Goal: Task Accomplishment & Management: Manage account settings

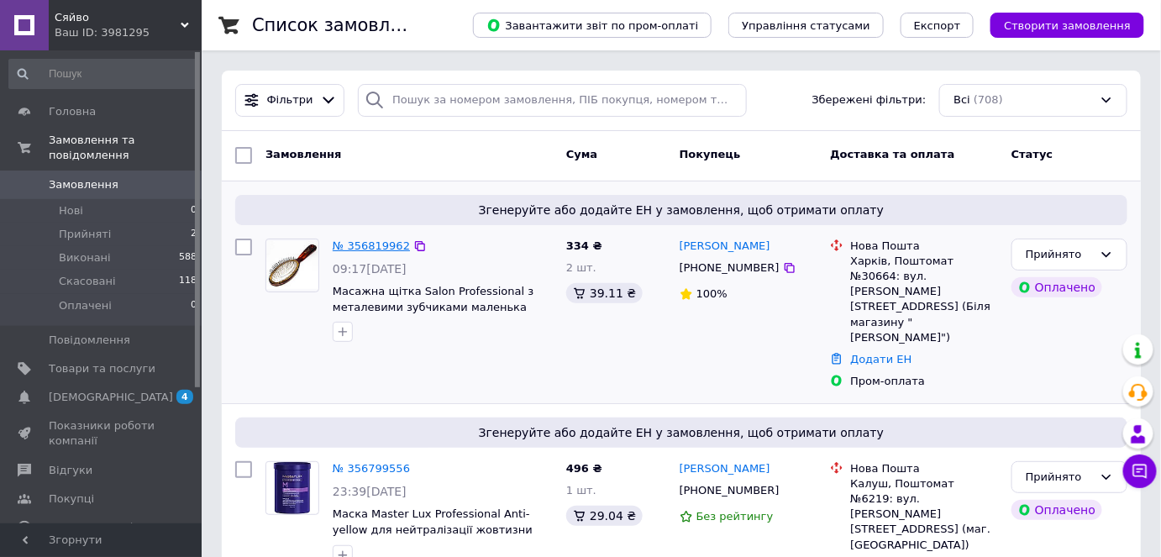
click at [355, 242] on link "№ 356819962" at bounding box center [371, 245] width 77 height 13
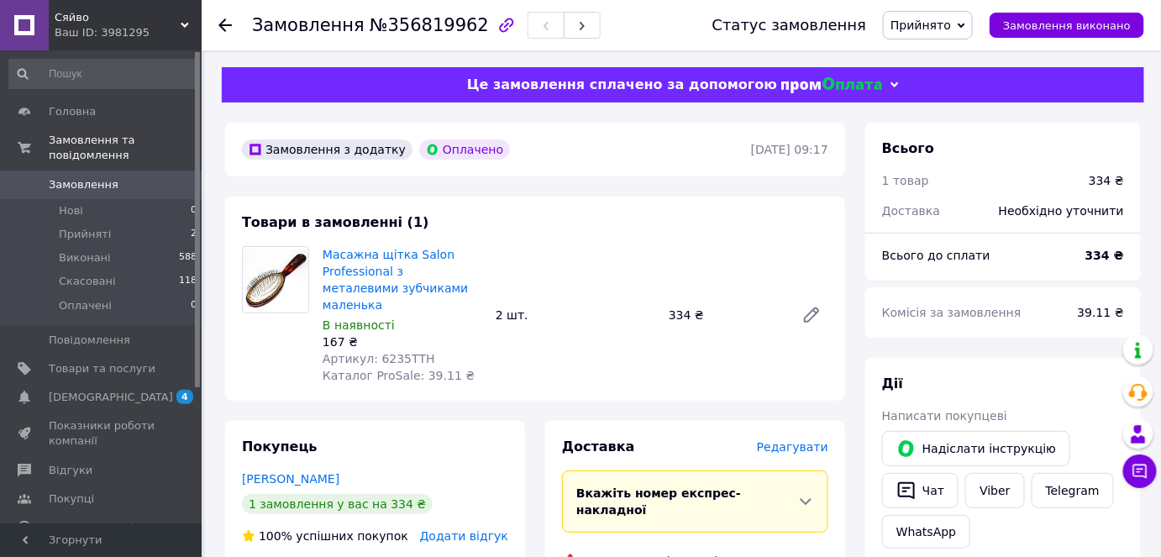
click at [802, 440] on span "Редагувати" at bounding box center [792, 446] width 71 height 13
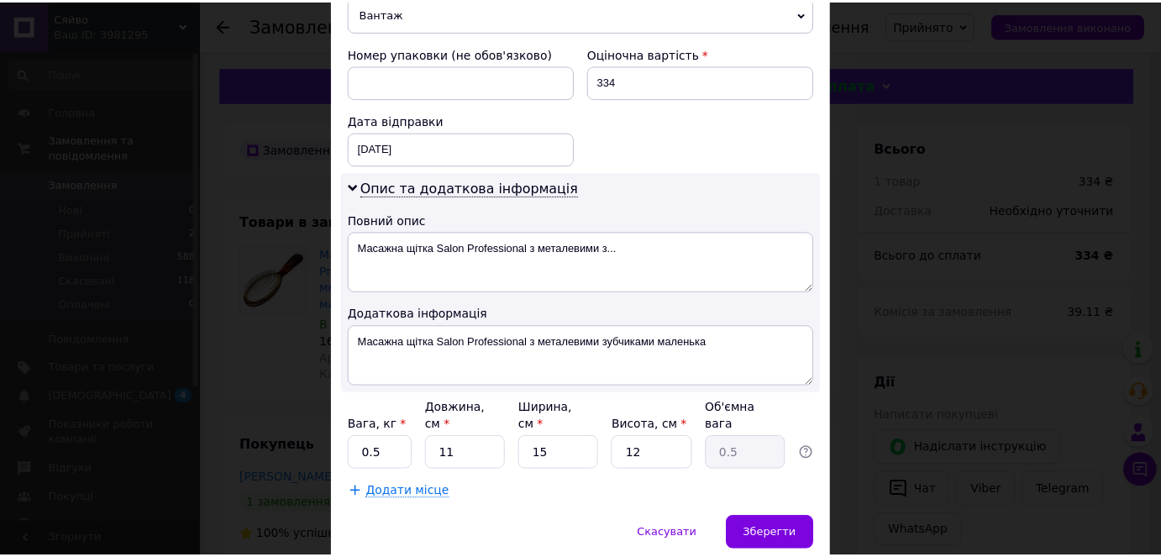
scroll to position [739, 0]
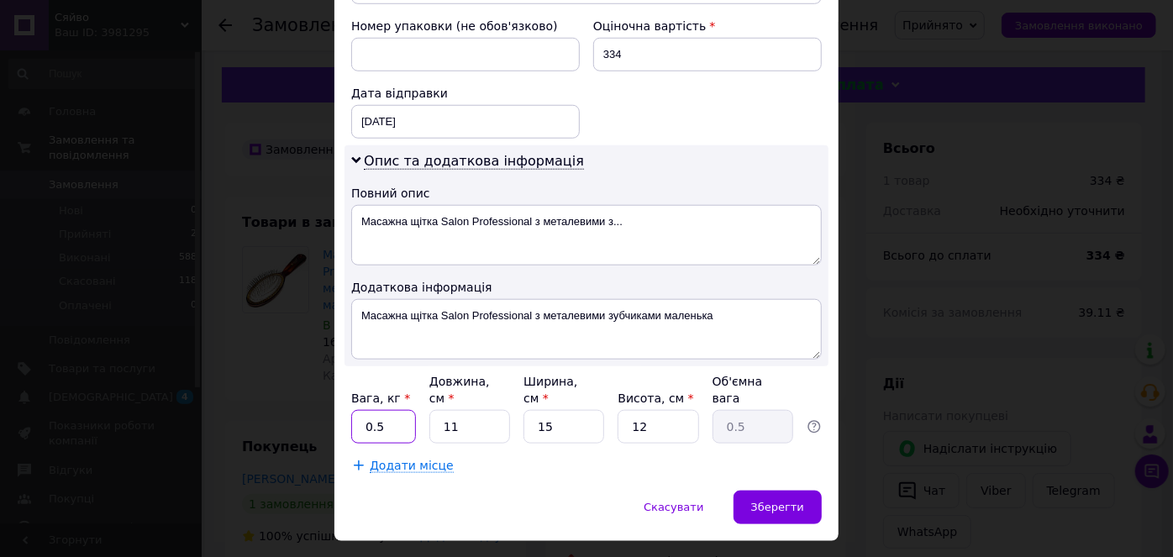
click at [402, 410] on input "0.5" at bounding box center [383, 427] width 65 height 34
type input "0"
type input "1"
click at [487, 410] on input "11" at bounding box center [469, 427] width 81 height 34
type input "1"
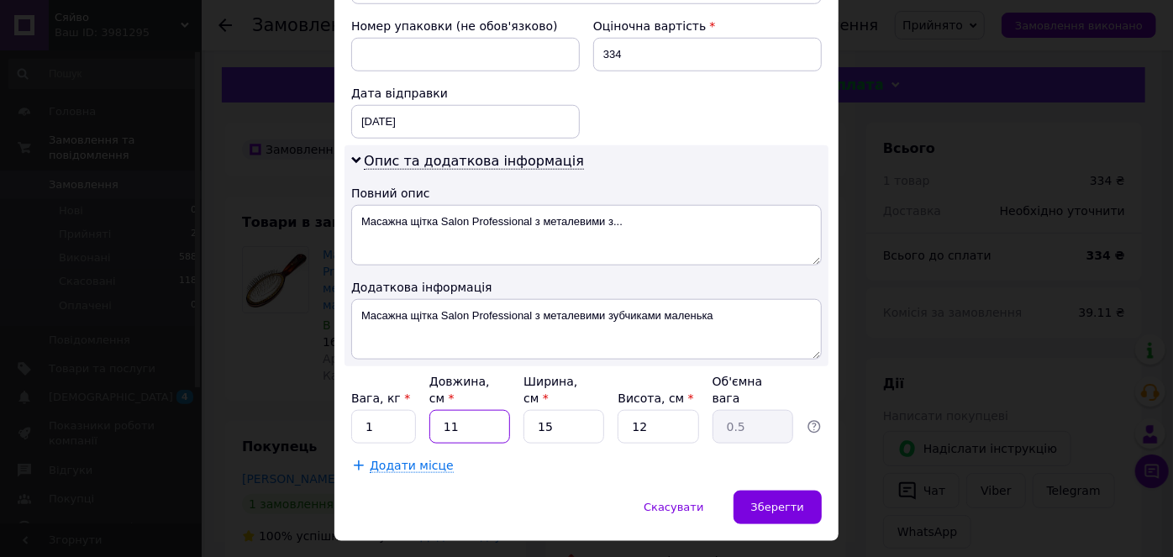
type input "0.1"
type input "2"
type input "0.1"
type input "22"
type input "0.99"
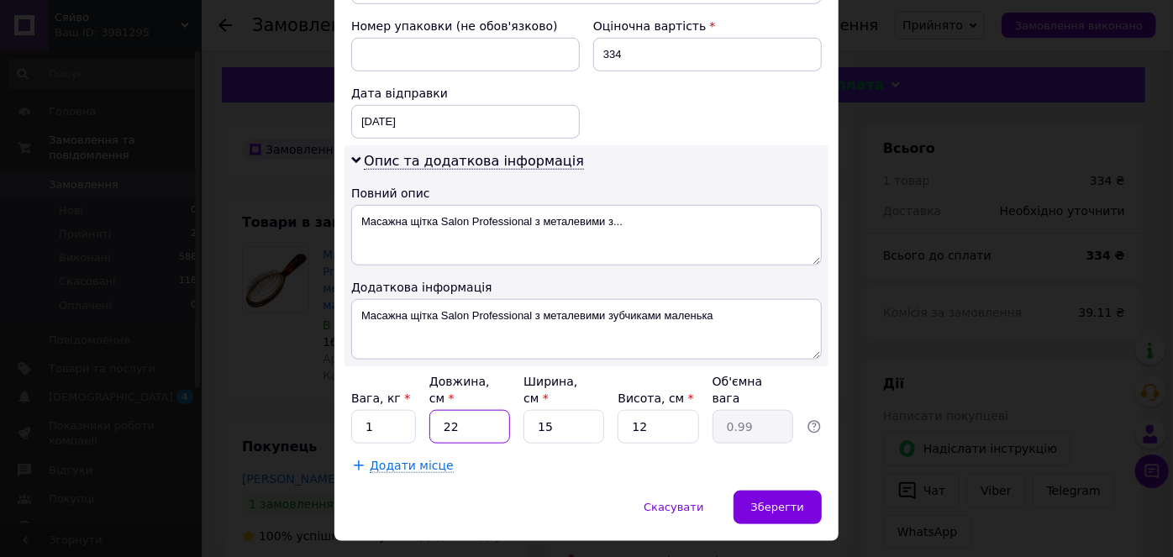
type input "22"
click at [569, 410] on input "15" at bounding box center [564, 427] width 81 height 34
type input "1"
type input "0.1"
type input "11"
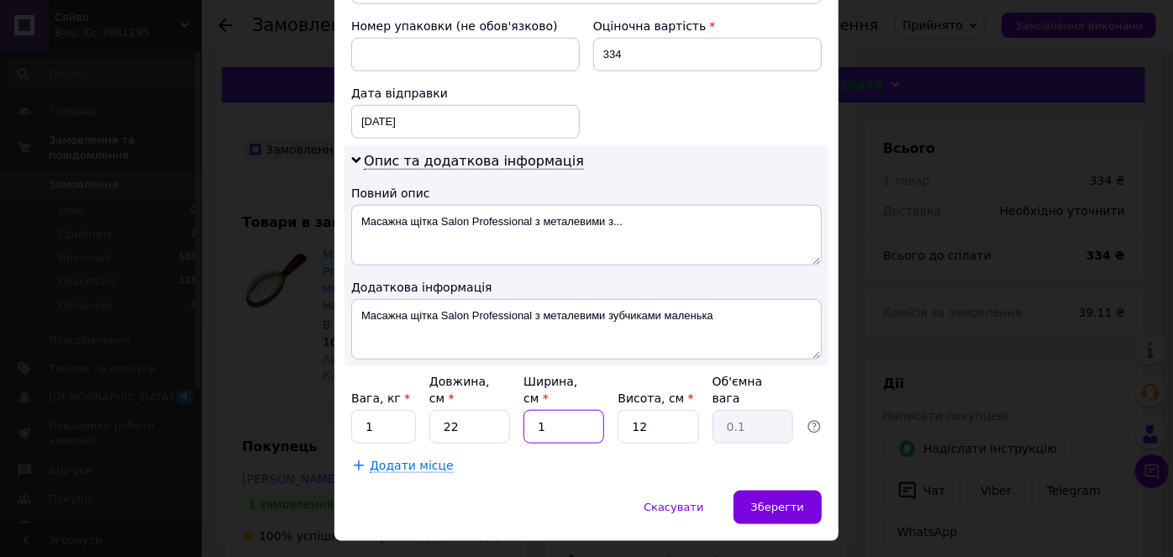
type input "0.73"
type input "11"
click at [662, 410] on input "12" at bounding box center [658, 427] width 81 height 34
type input "1"
type input "0.1"
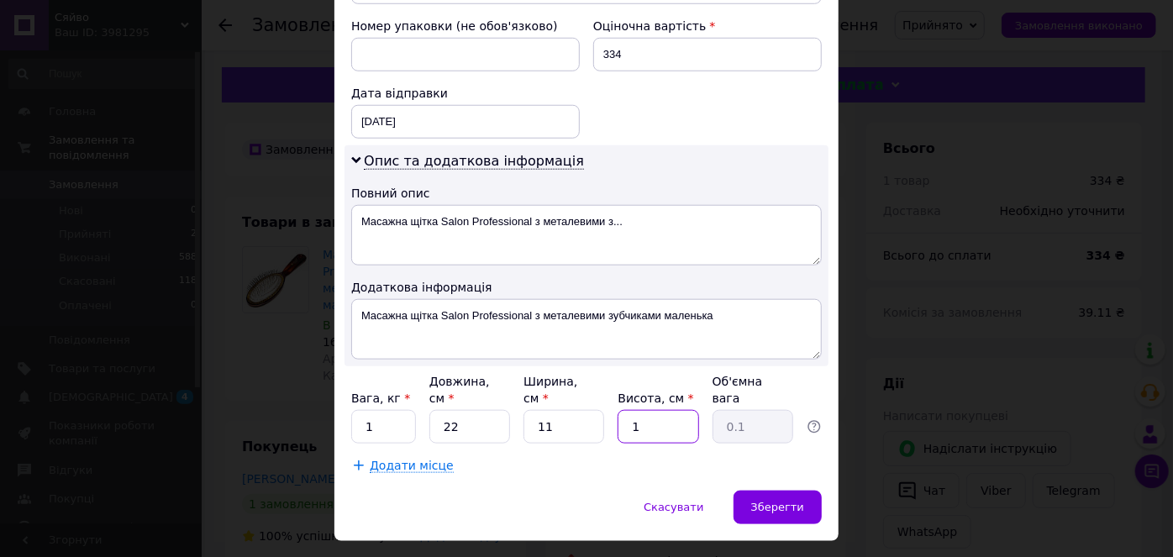
type input "10"
type input "0.61"
type input "10"
click at [807, 491] on div "Зберегти" at bounding box center [778, 508] width 88 height 34
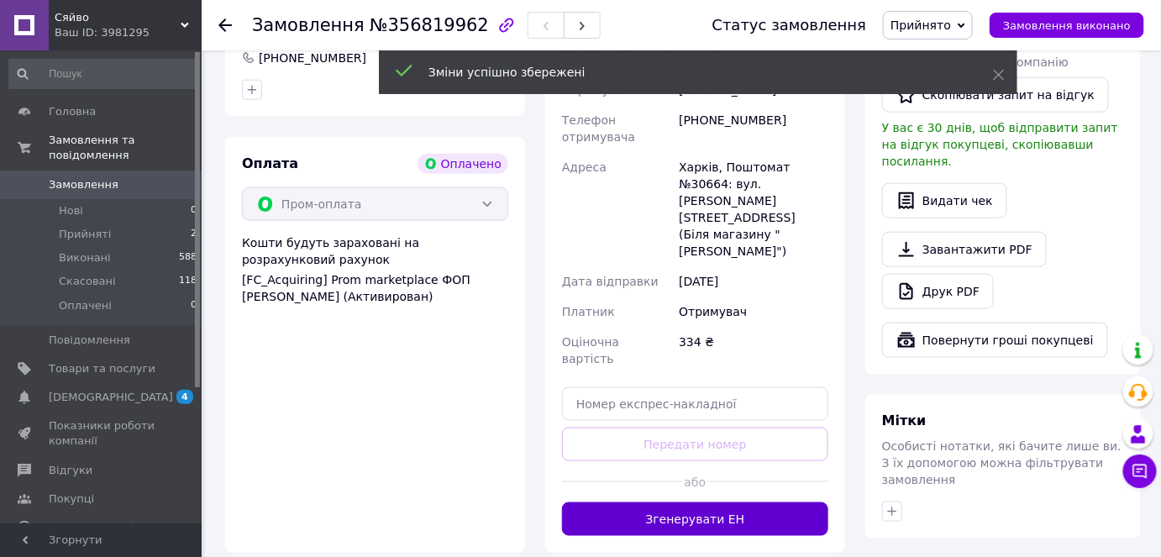
scroll to position [534, 0]
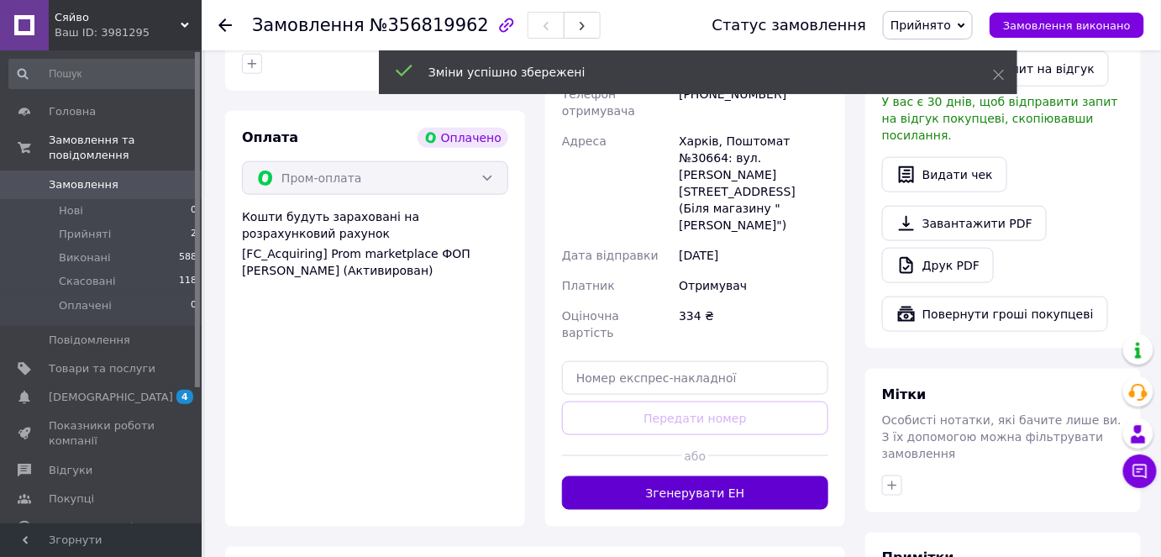
click at [799, 476] on button "Згенерувати ЕН" at bounding box center [695, 493] width 266 height 34
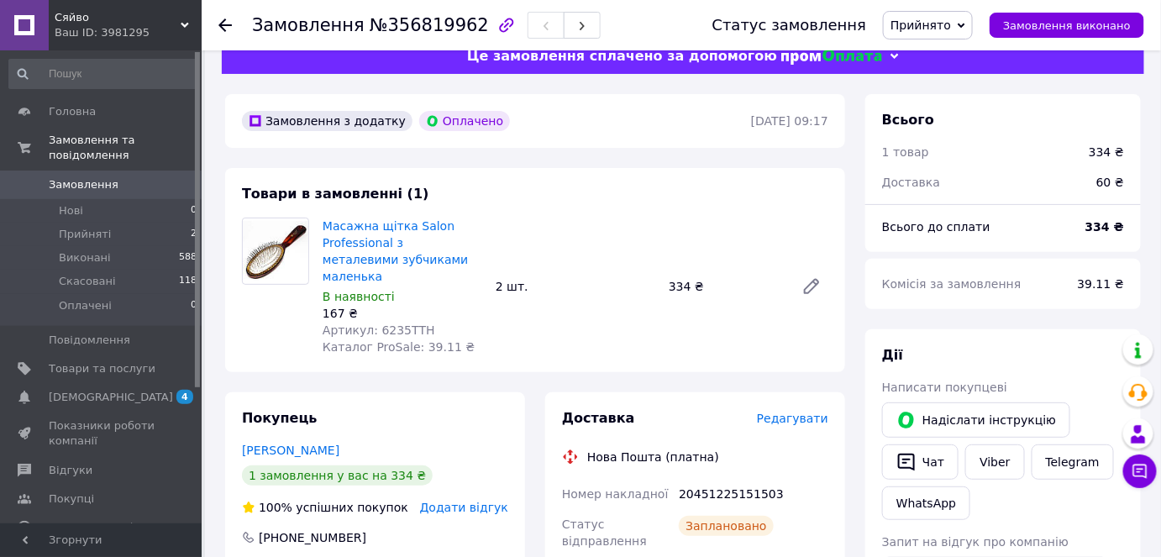
scroll to position [0, 0]
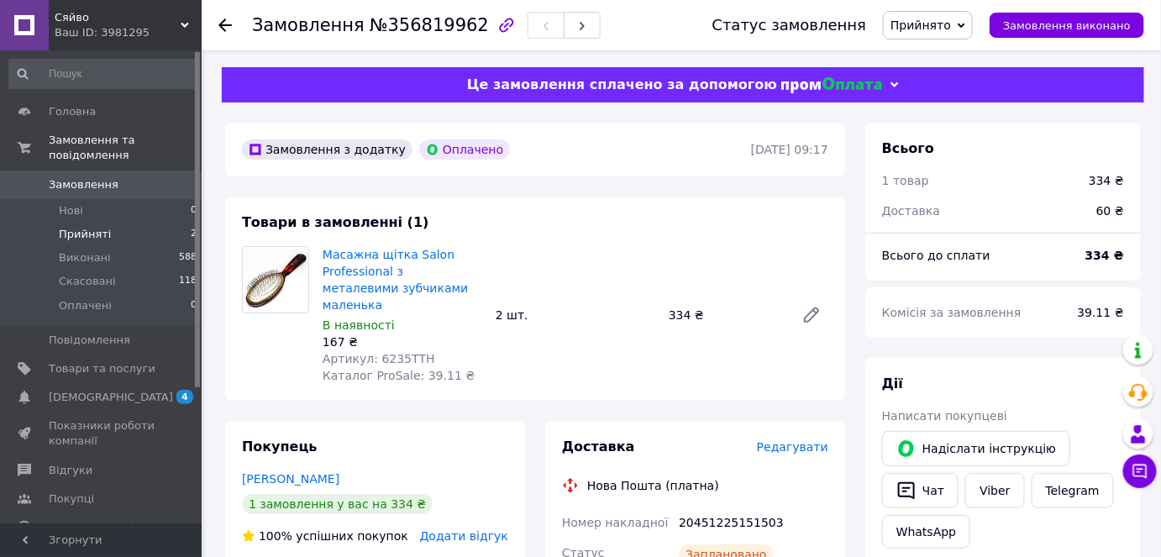
click at [82, 227] on span "Прийняті" at bounding box center [85, 234] width 52 height 15
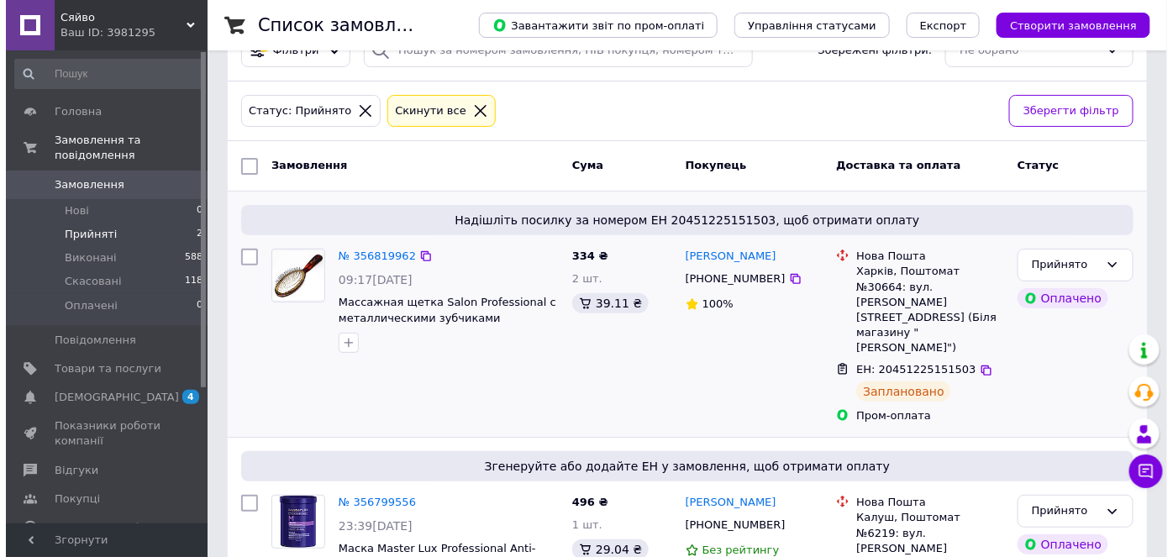
scroll to position [78, 0]
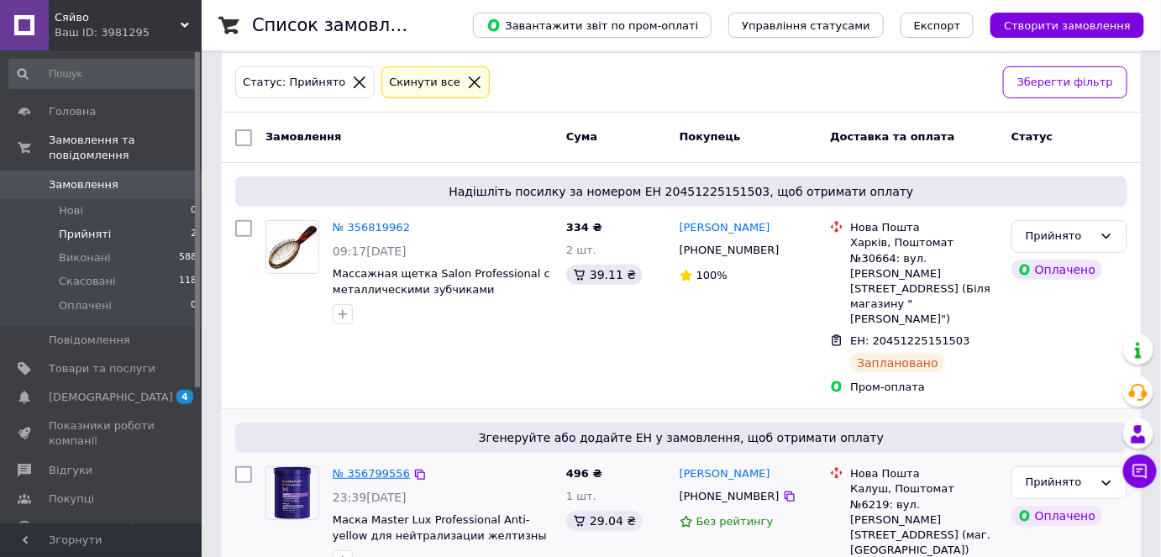
click at [379, 467] on link "№ 356799556" at bounding box center [371, 473] width 77 height 13
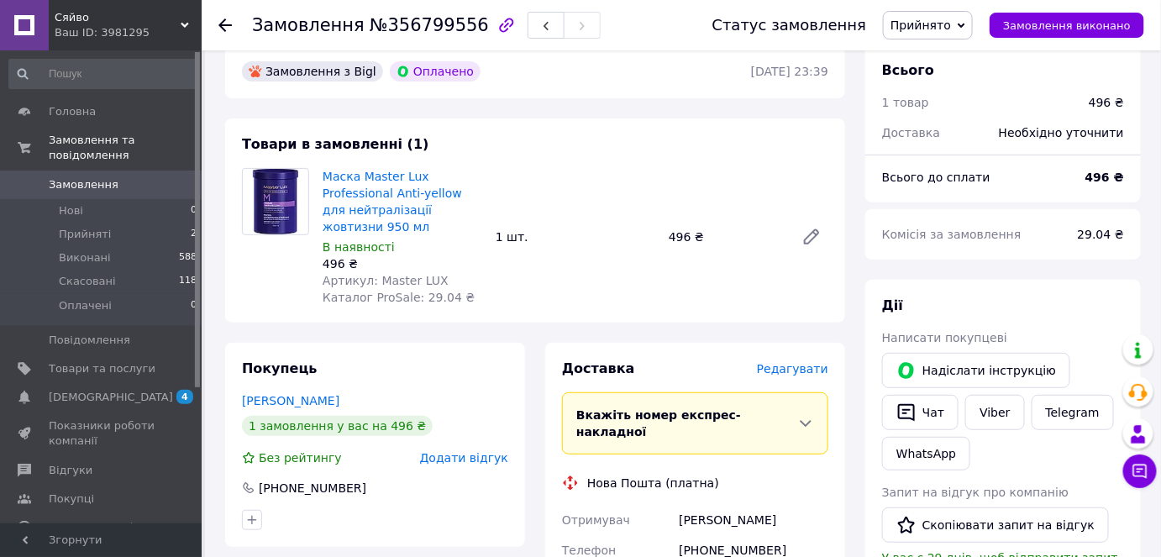
click at [807, 362] on span "Редагувати" at bounding box center [792, 368] width 71 height 13
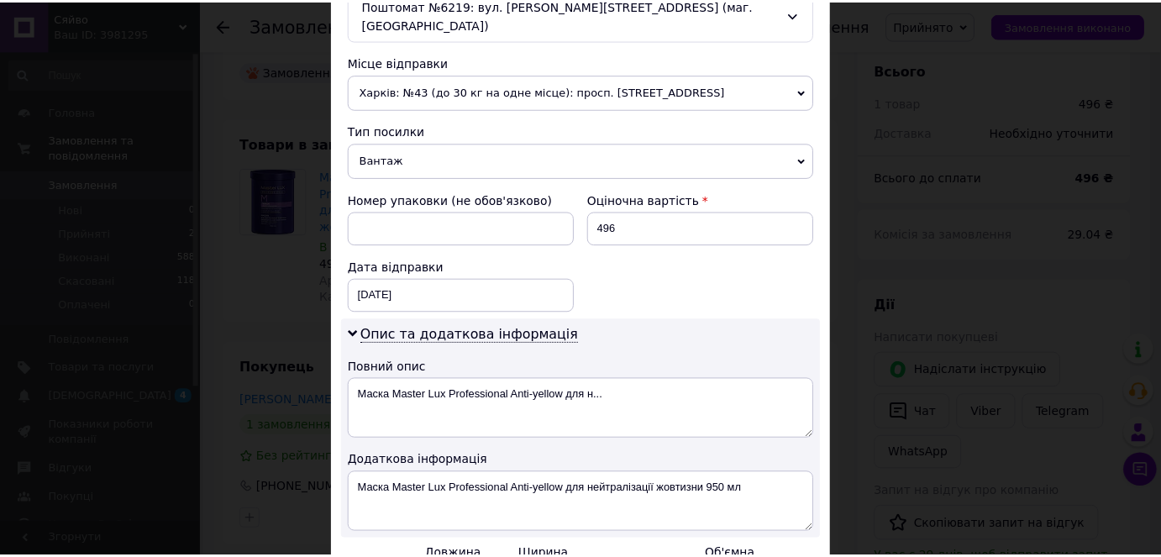
scroll to position [739, 0]
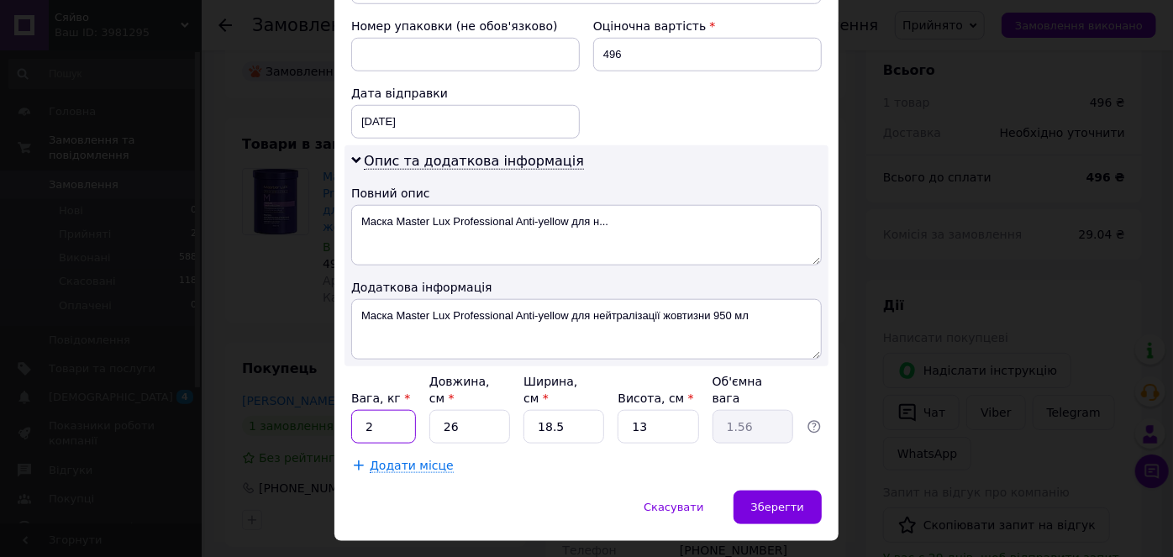
click at [403, 410] on input "2" at bounding box center [383, 427] width 65 height 34
click at [502, 410] on input "26" at bounding box center [469, 427] width 81 height 34
type input "2"
type input "0.12"
type input "2"
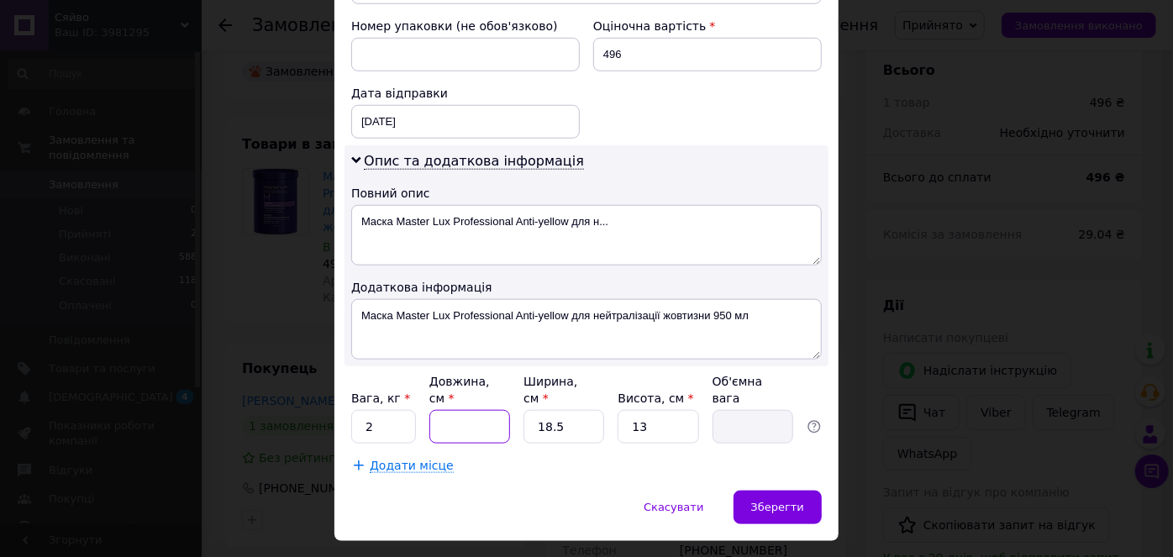
type input "0.12"
type input "20"
type input "1.2"
type input "20"
click at [581, 410] on input "18.5" at bounding box center [564, 427] width 81 height 34
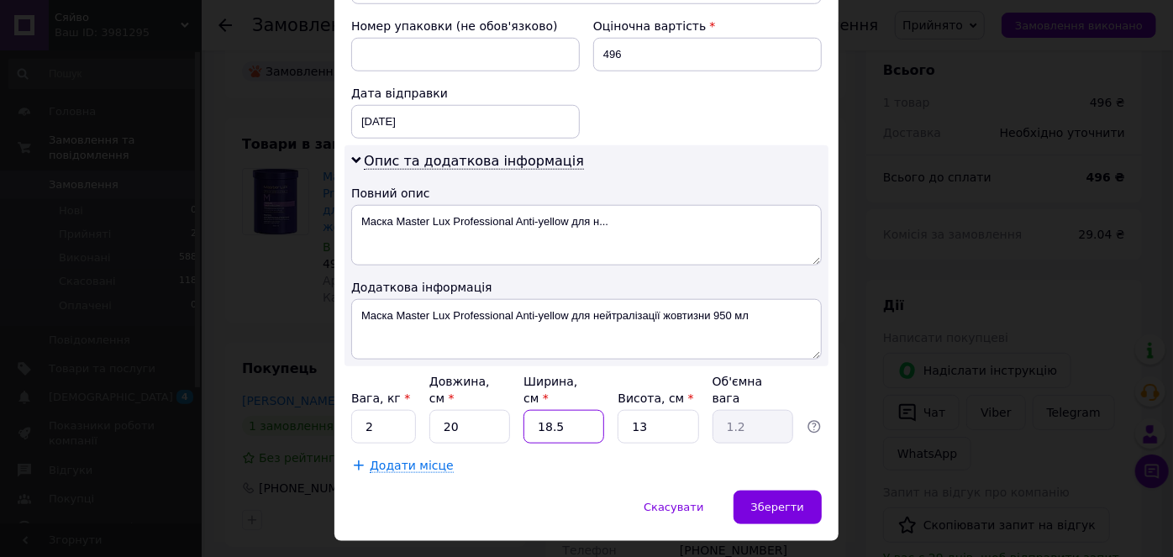
type input "18."
type input "1.17"
type input "1"
type input "0.1"
type input "12"
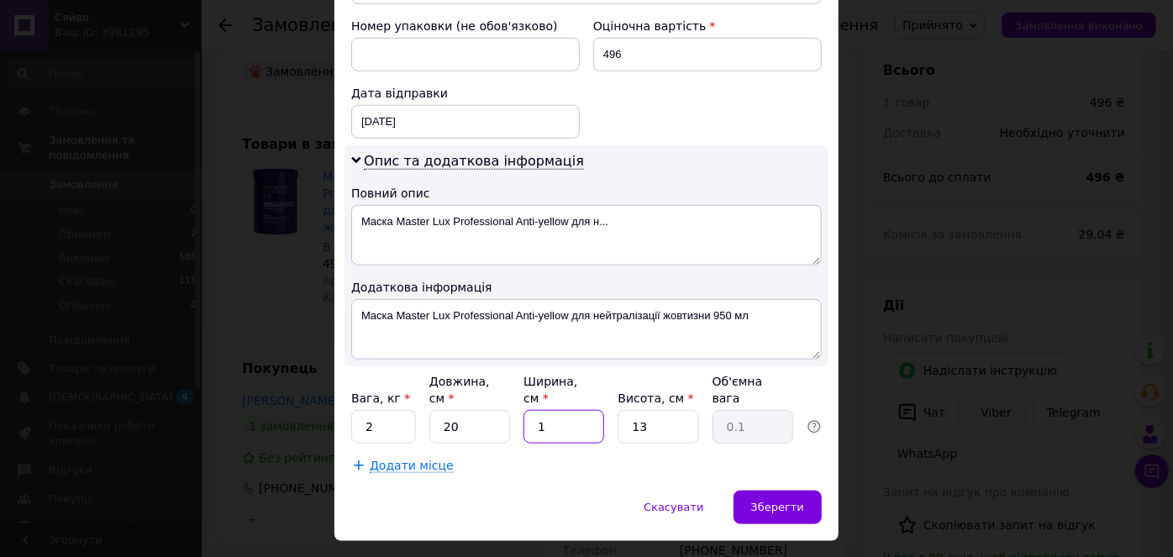
type input "0.78"
type input "12"
click at [674, 410] on input "13" at bounding box center [658, 427] width 81 height 34
type input "1"
type input "0.1"
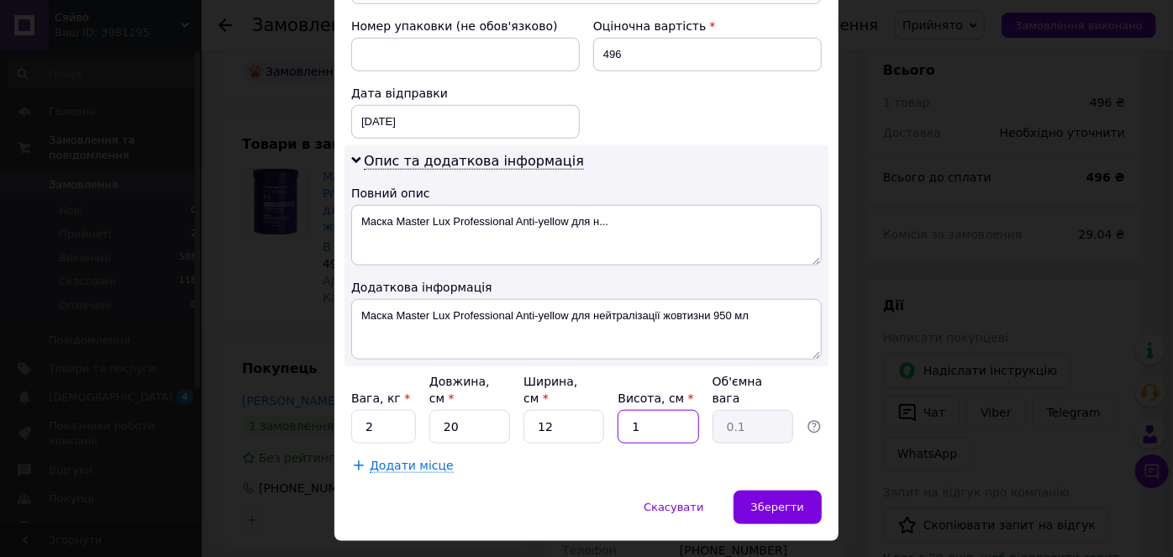
type input "15"
type input "0.9"
type input "15"
click at [403, 410] on input "2" at bounding box center [383, 427] width 65 height 34
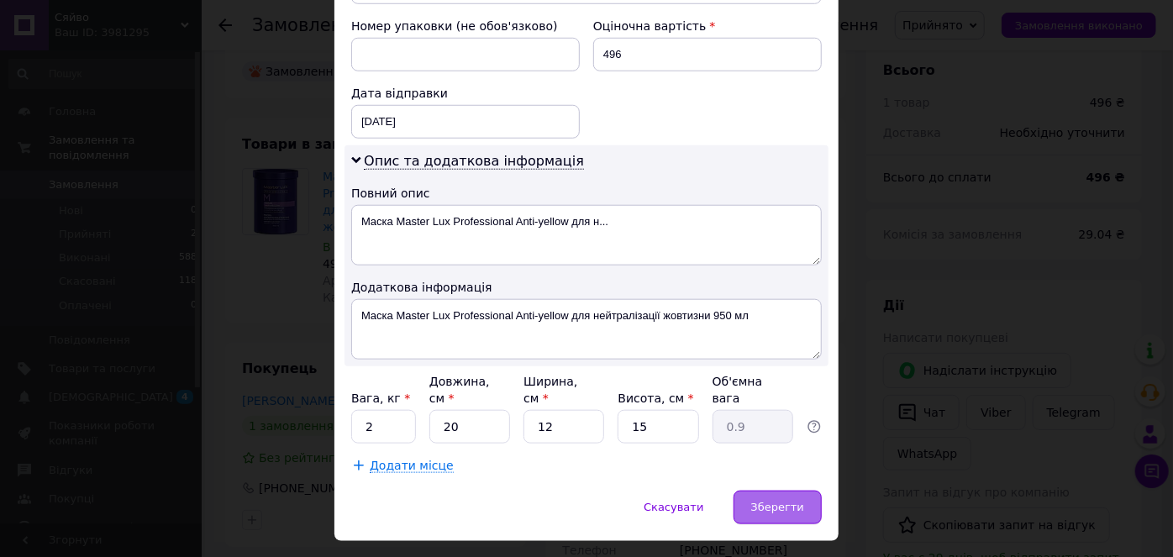
click at [765, 501] on span "Зберегти" at bounding box center [777, 507] width 53 height 13
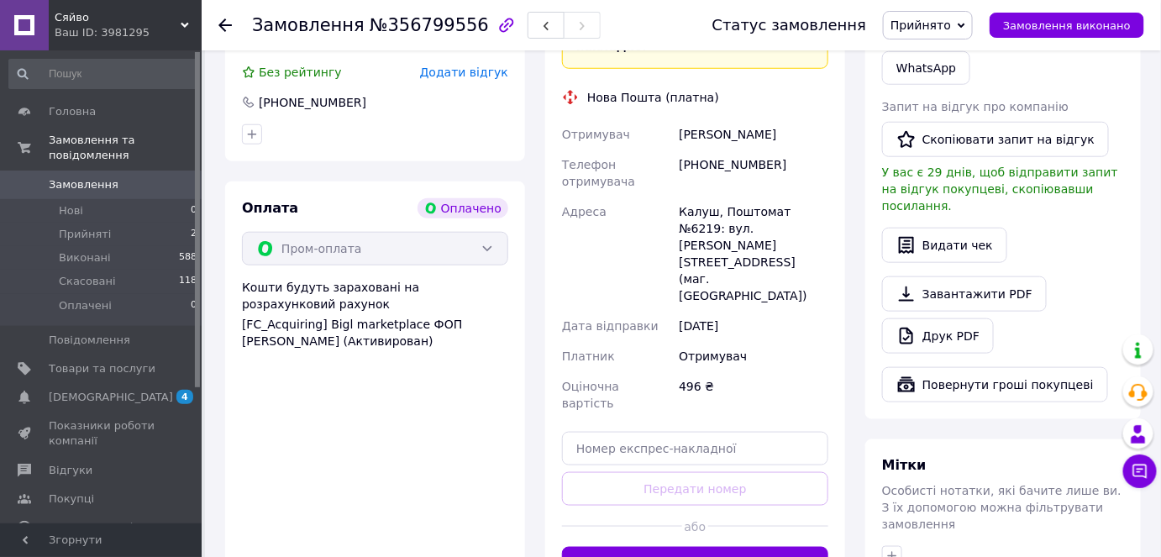
scroll to position [613, 0]
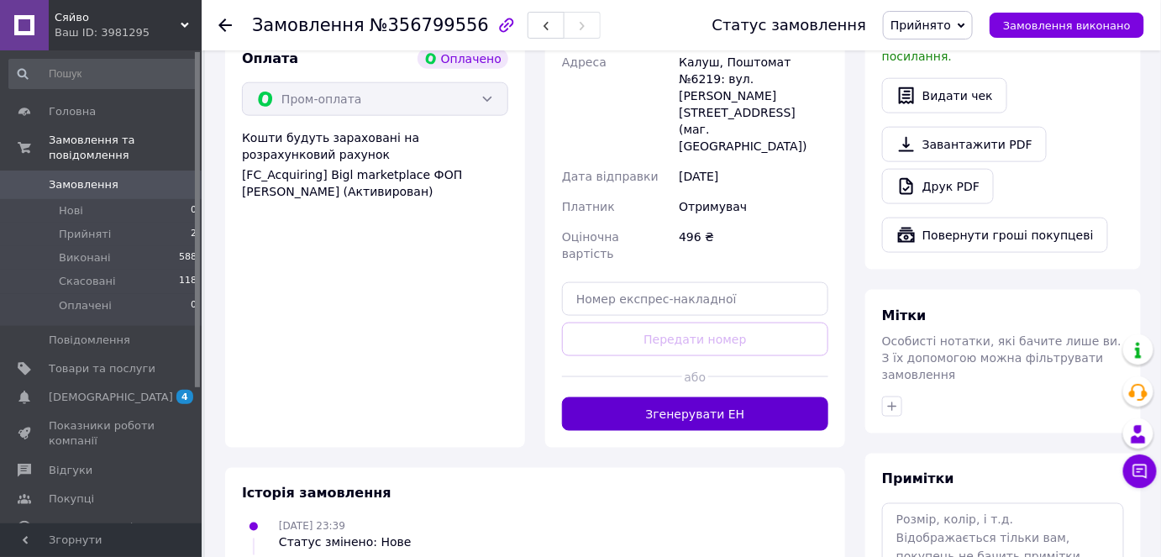
click at [776, 397] on button "Згенерувати ЕН" at bounding box center [695, 414] width 266 height 34
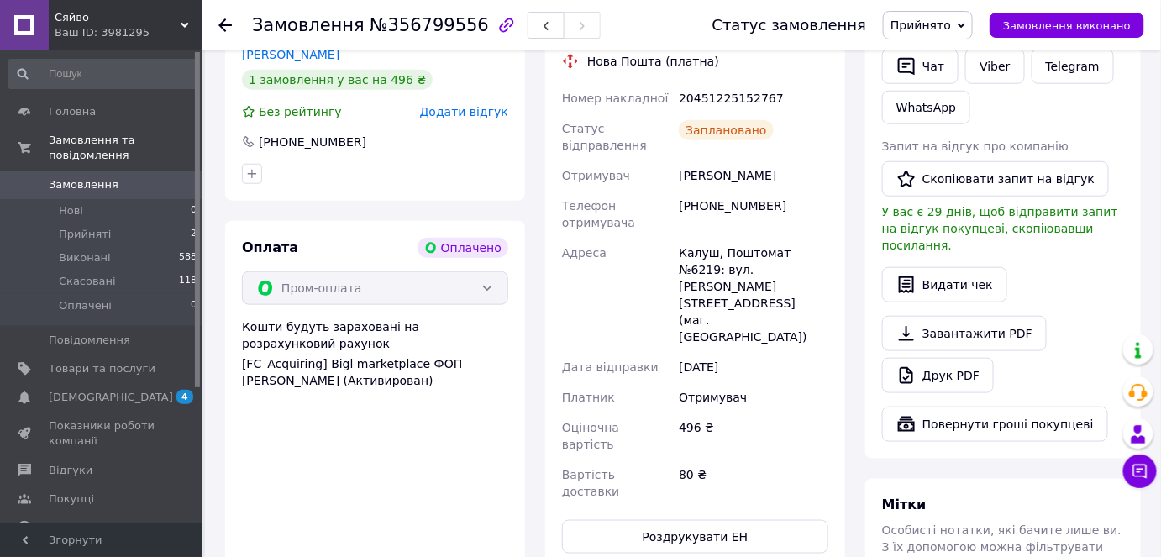
scroll to position [460, 0]
